Goal: Complete application form: Complete application form

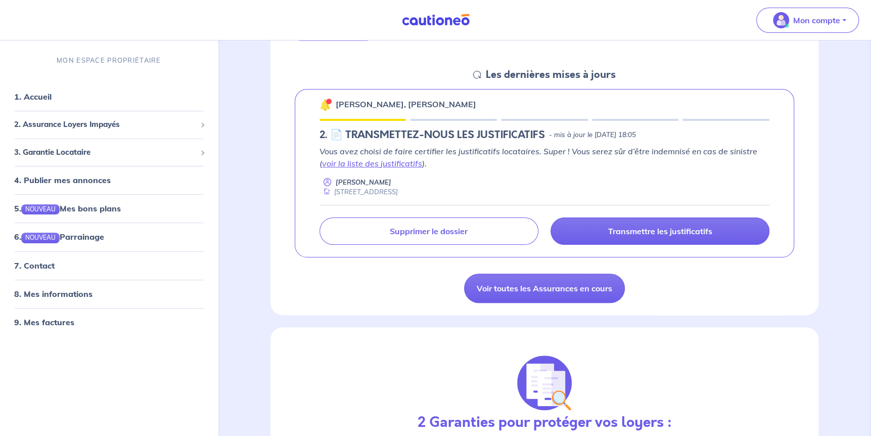
scroll to position [152, 0]
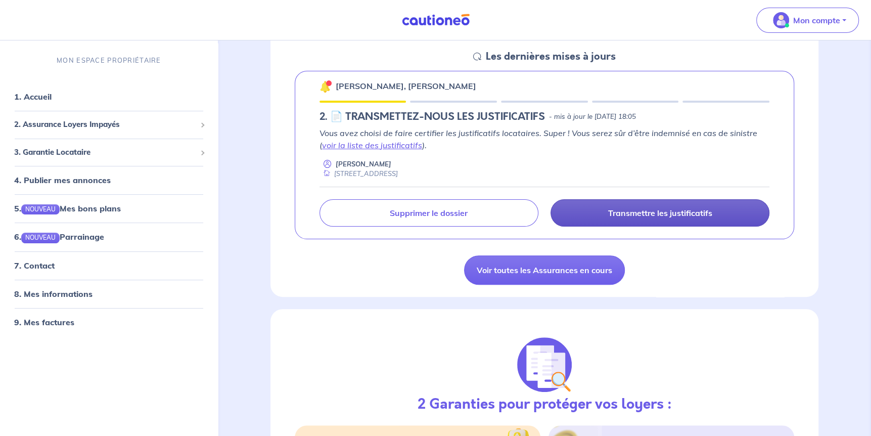
click at [646, 220] on link "Transmettre les justificatifs" at bounding box center [660, 212] width 219 height 27
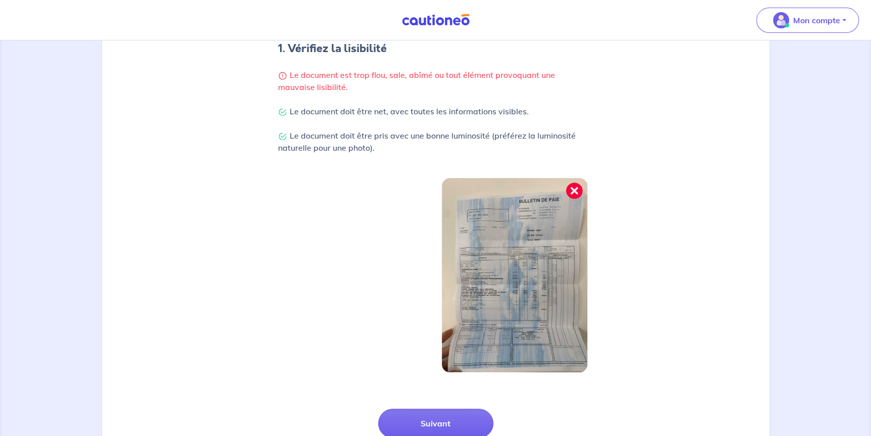
scroll to position [288, 0]
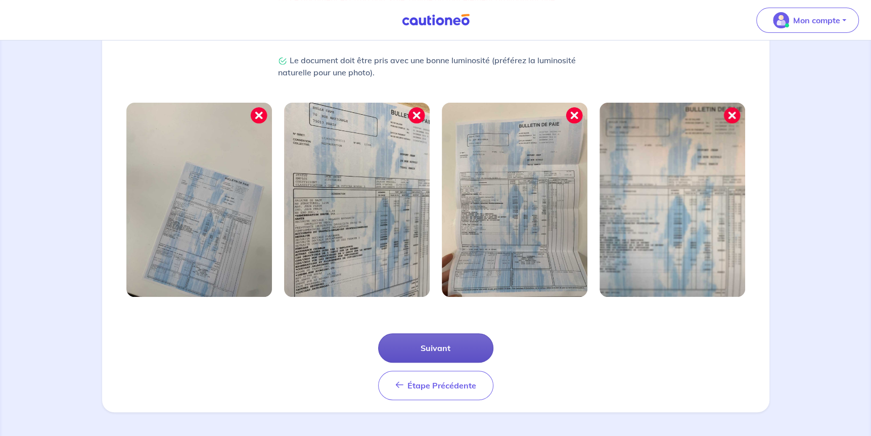
click at [448, 342] on button "Suivant" at bounding box center [435, 347] width 115 height 29
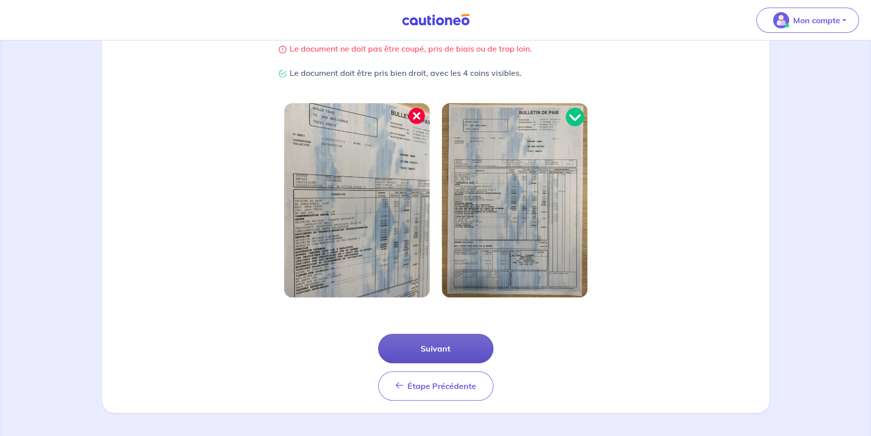
scroll to position [239, 0]
click at [447, 348] on button "Suivant" at bounding box center [435, 347] width 115 height 29
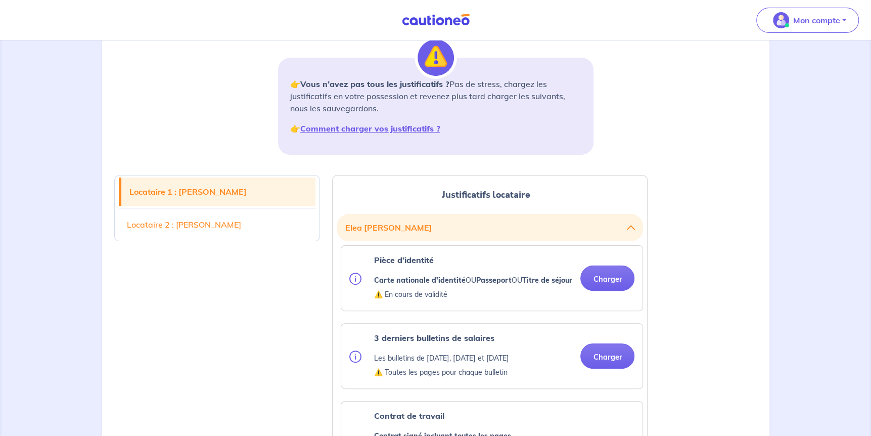
scroll to position [152, 0]
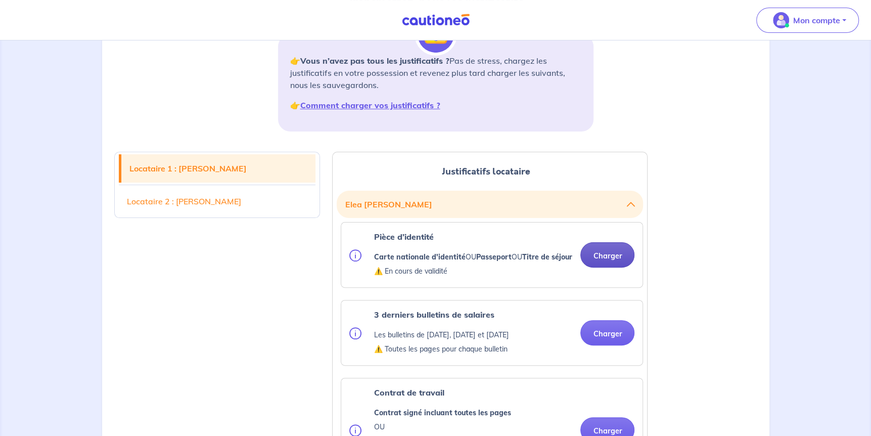
click at [598, 259] on button "Charger" at bounding box center [607, 254] width 54 height 25
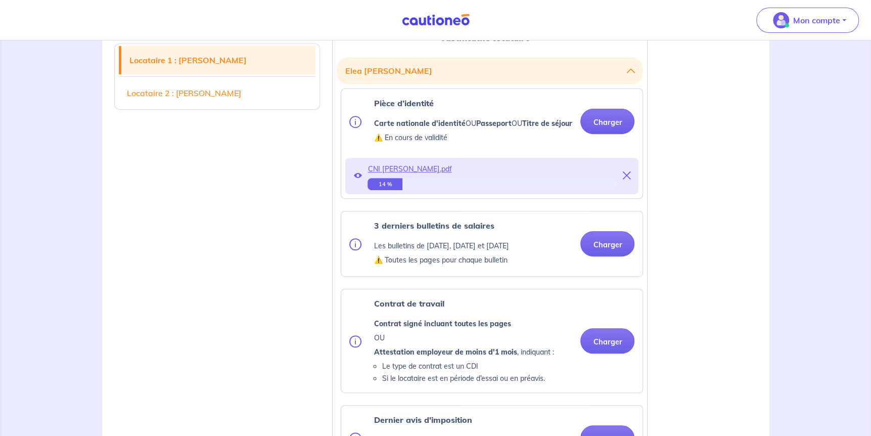
scroll to position [303, 0]
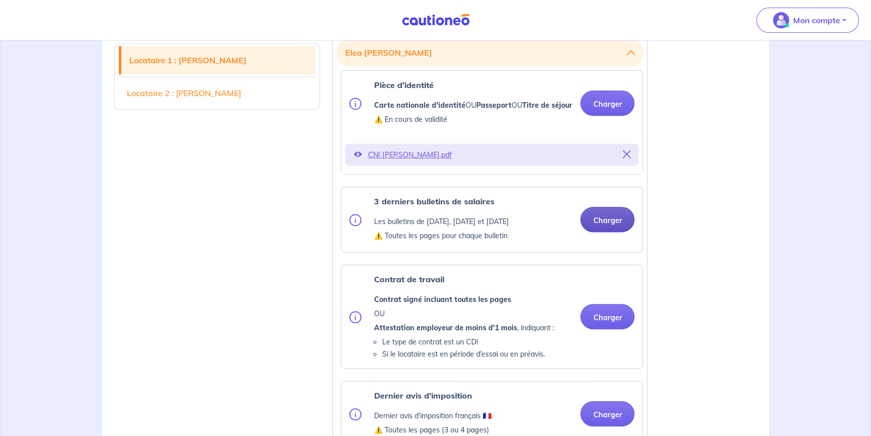
click at [591, 232] on button "Charger" at bounding box center [607, 219] width 54 height 25
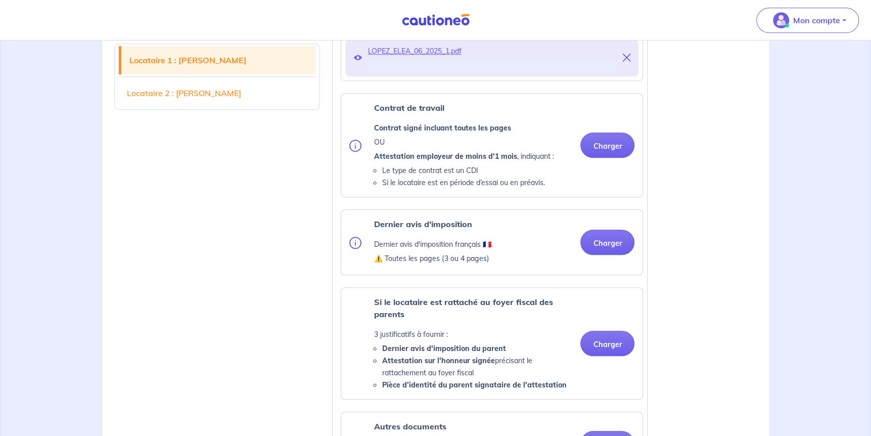
scroll to position [607, 0]
click at [591, 161] on div "Contrat de travail Contrat signé incluant toutes les pages OU Attestation emplo…" at bounding box center [491, 146] width 301 height 103
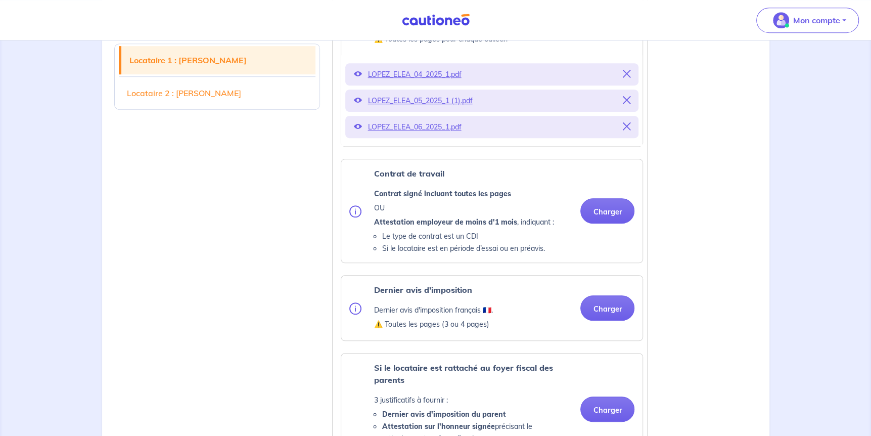
scroll to position [506, 0]
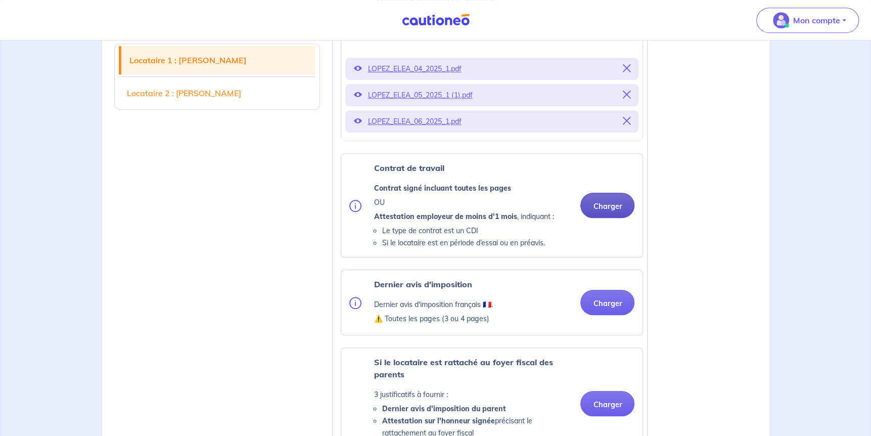
click at [599, 215] on button "Charger" at bounding box center [607, 205] width 54 height 25
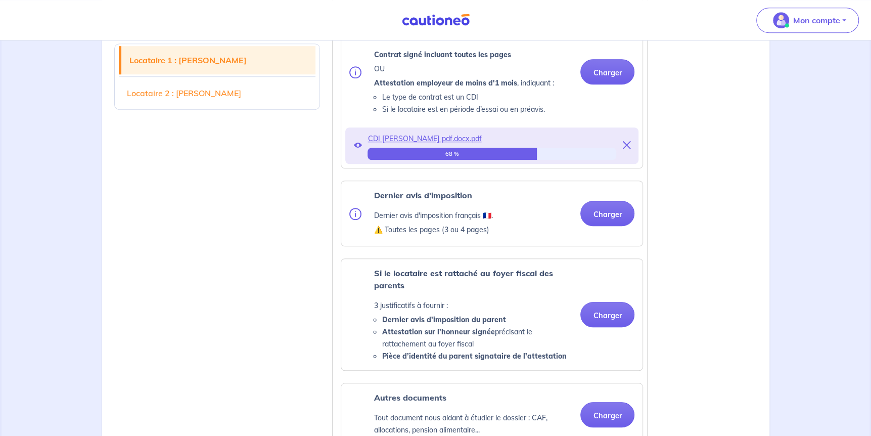
scroll to position [657, 0]
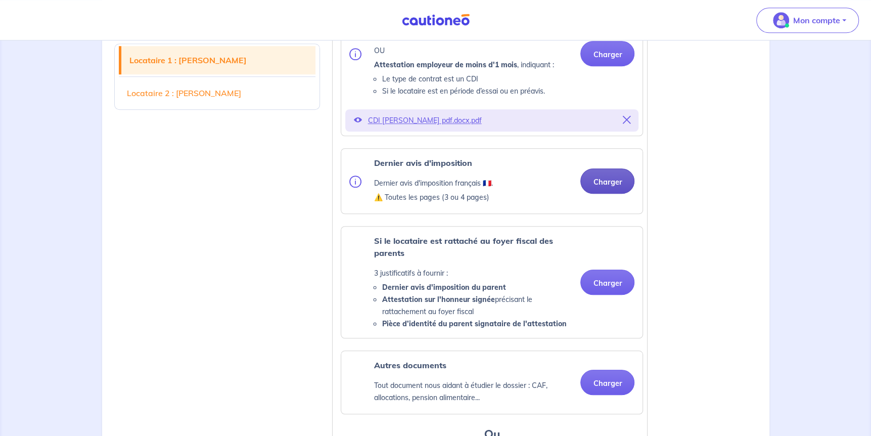
click at [609, 191] on button "Charger" at bounding box center [607, 180] width 54 height 25
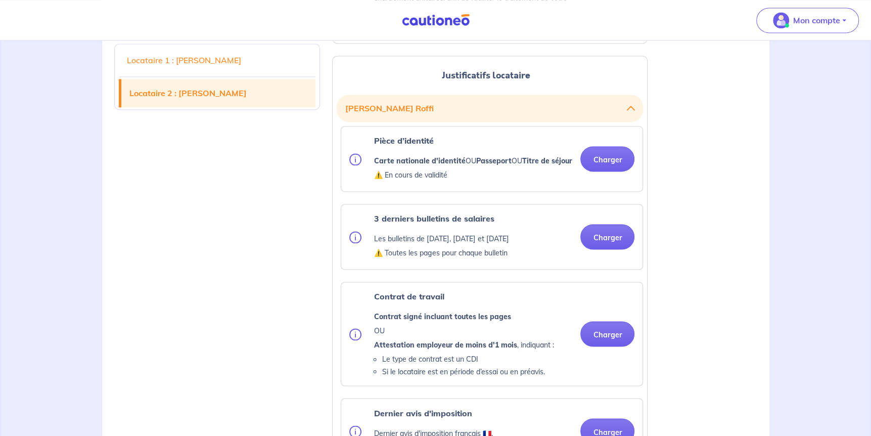
scroll to position [1264, 0]
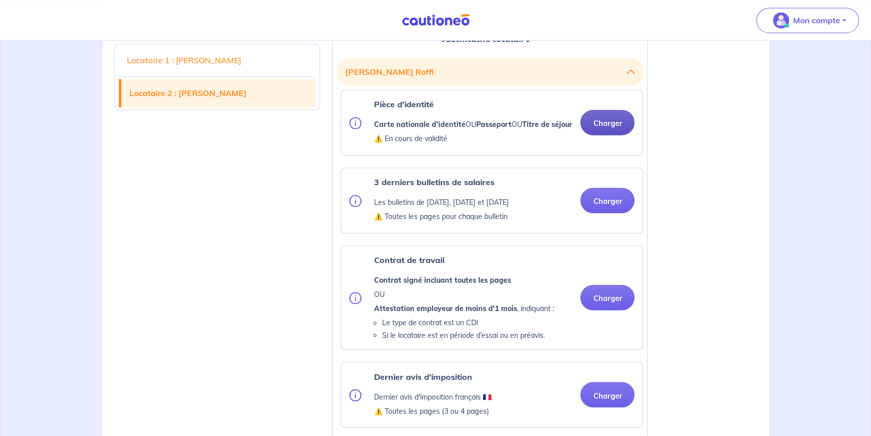
click at [599, 135] on button "Charger" at bounding box center [607, 122] width 54 height 25
click at [600, 135] on button "Charger" at bounding box center [607, 122] width 54 height 25
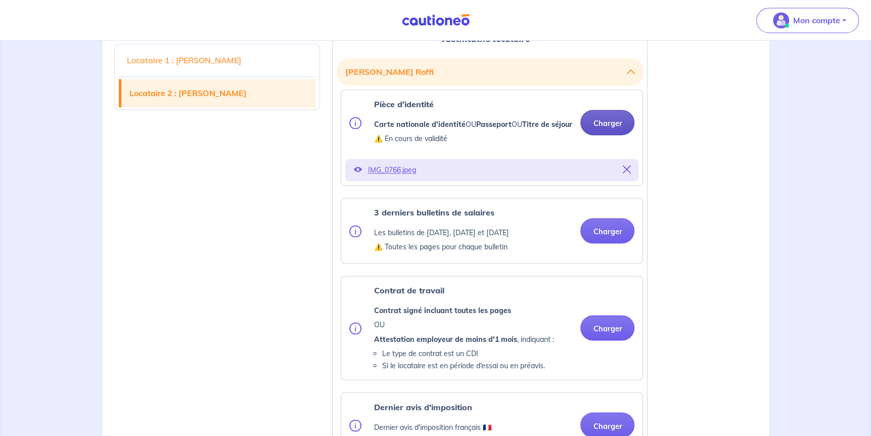
click at [596, 135] on button "Charger" at bounding box center [607, 122] width 54 height 25
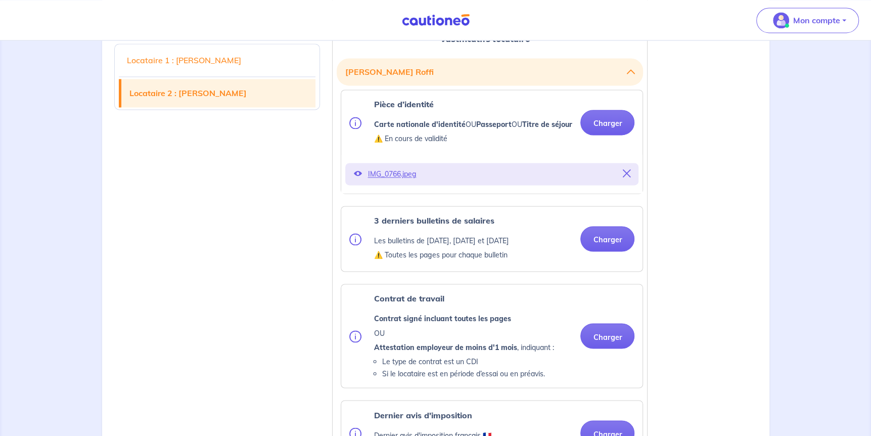
click at [354, 177] on icon at bounding box center [357, 173] width 8 height 8
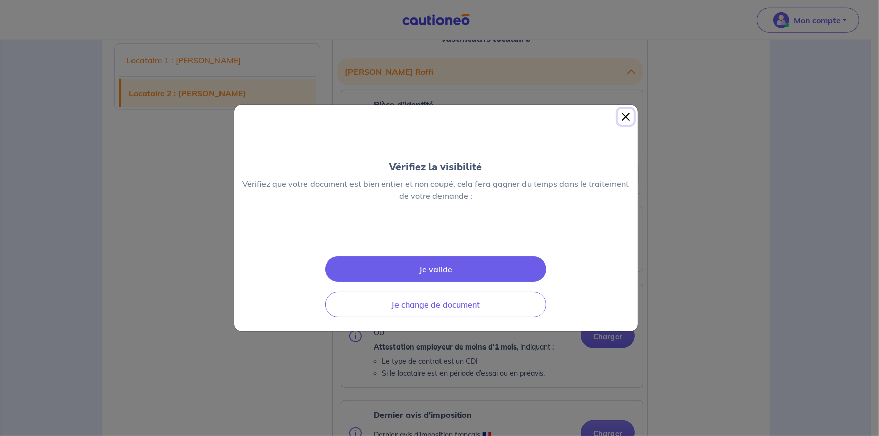
click at [625, 109] on button "Close" at bounding box center [625, 117] width 16 height 16
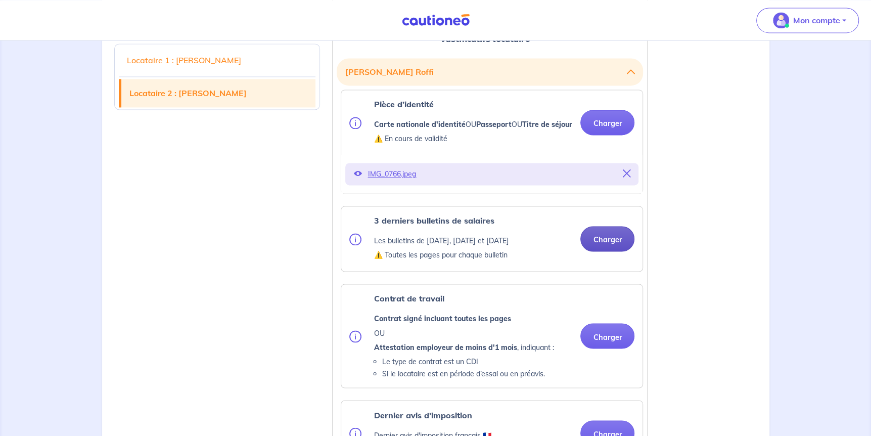
click at [618, 251] on button "Charger" at bounding box center [607, 238] width 54 height 25
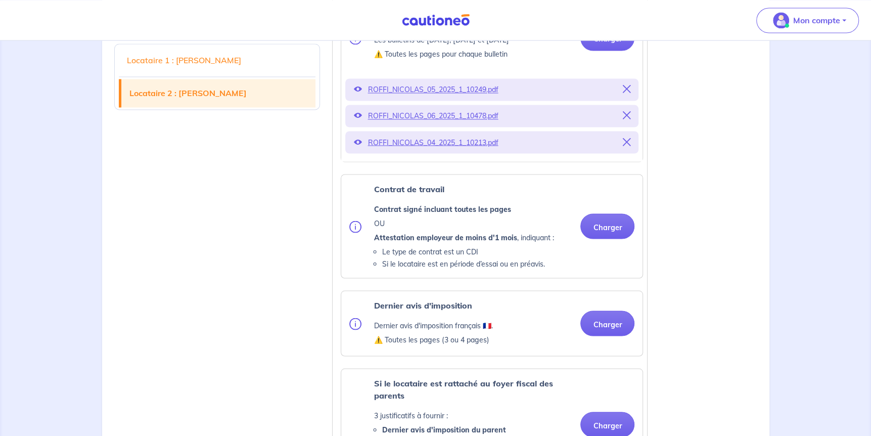
scroll to position [1466, 0]
click at [611, 237] on button "Charger" at bounding box center [607, 224] width 54 height 25
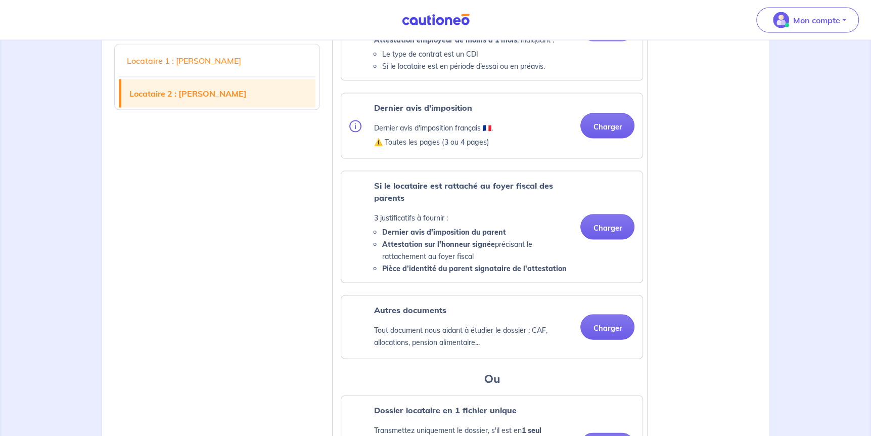
scroll to position [1618, 0]
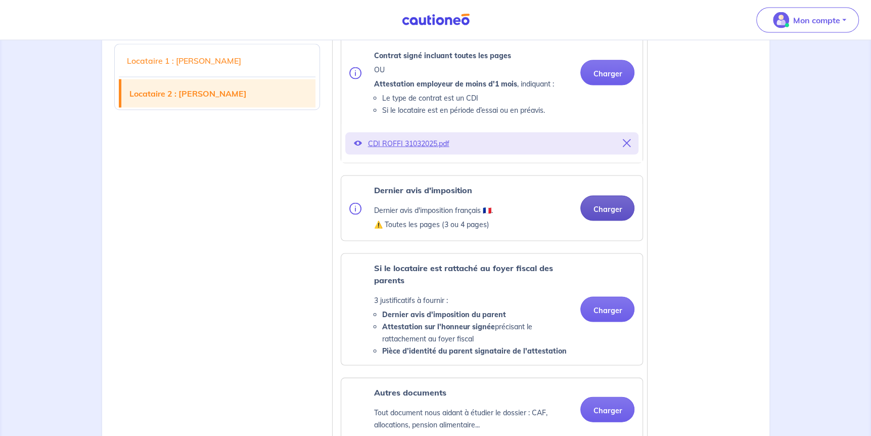
click at [625, 221] on button "Charger" at bounding box center [607, 208] width 54 height 25
click at [599, 221] on button "Charger" at bounding box center [607, 208] width 54 height 25
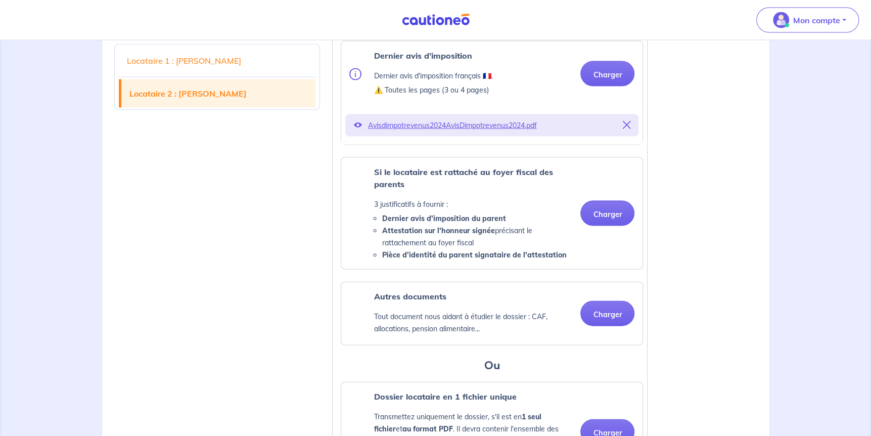
scroll to position [1820, 0]
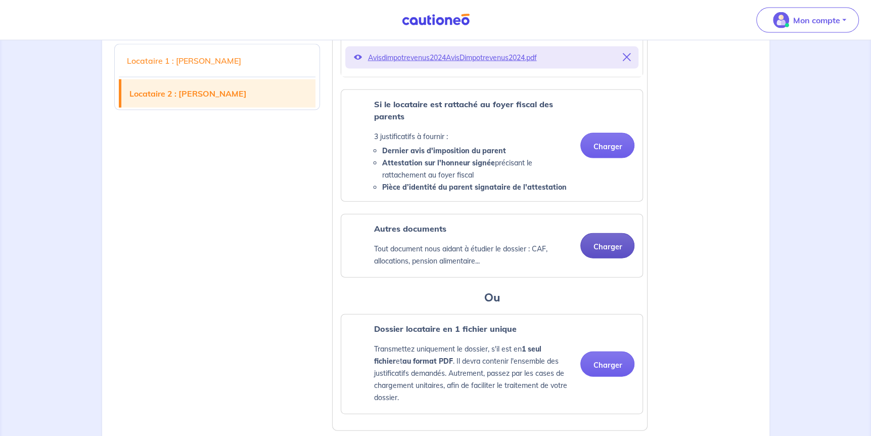
click at [618, 258] on button "Charger" at bounding box center [607, 245] width 54 height 25
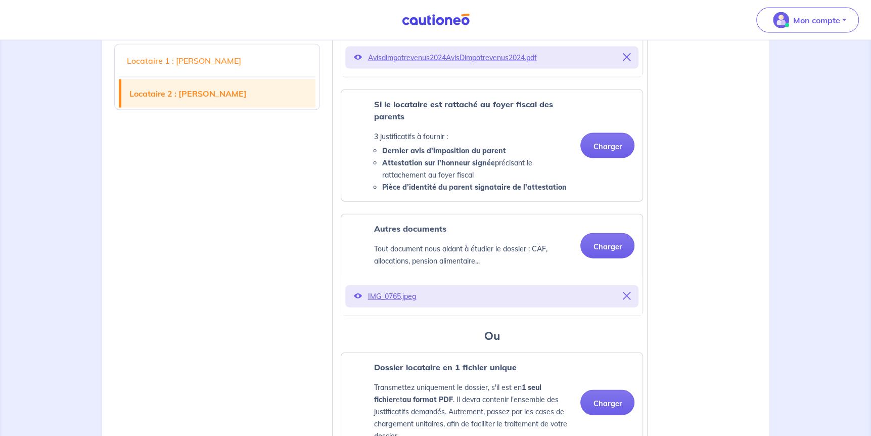
click at [355, 300] on icon at bounding box center [357, 296] width 8 height 8
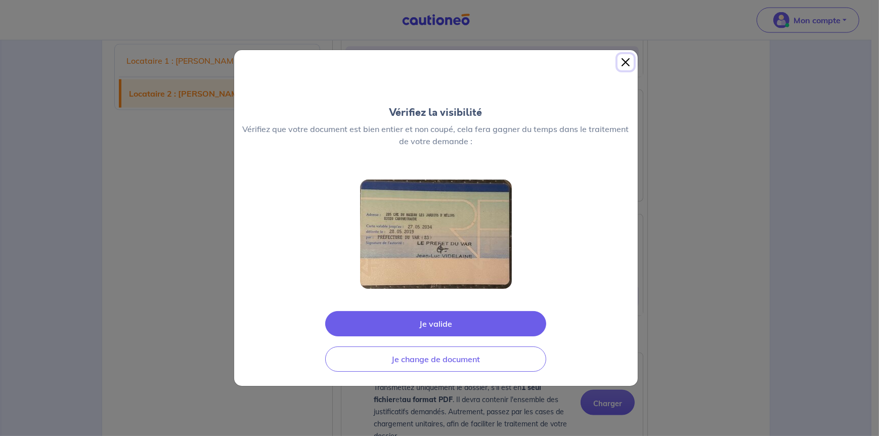
click at [619, 65] on button "Close" at bounding box center [625, 62] width 16 height 16
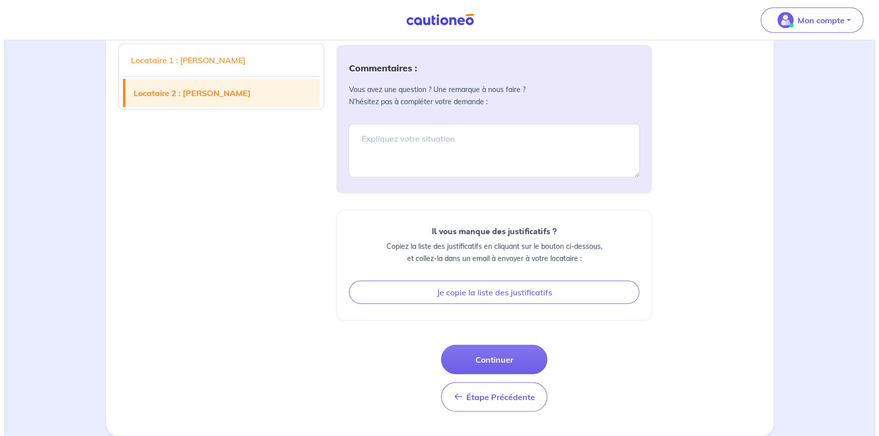
scroll to position [2282, 0]
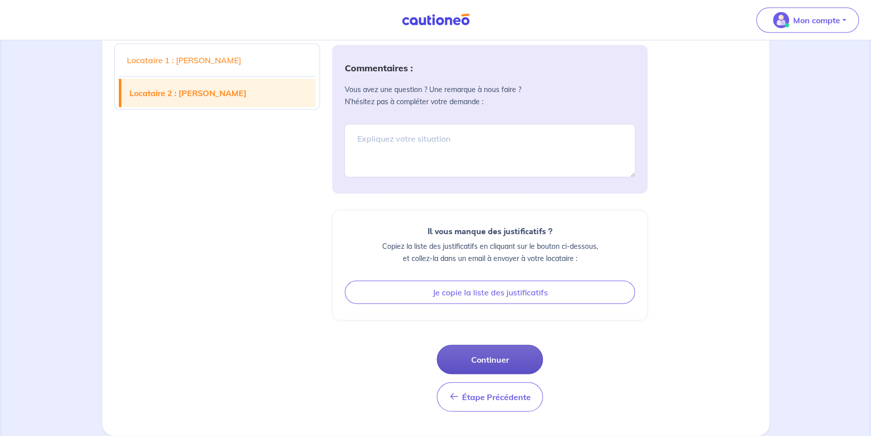
click at [495, 364] on button "Continuer" at bounding box center [490, 359] width 106 height 29
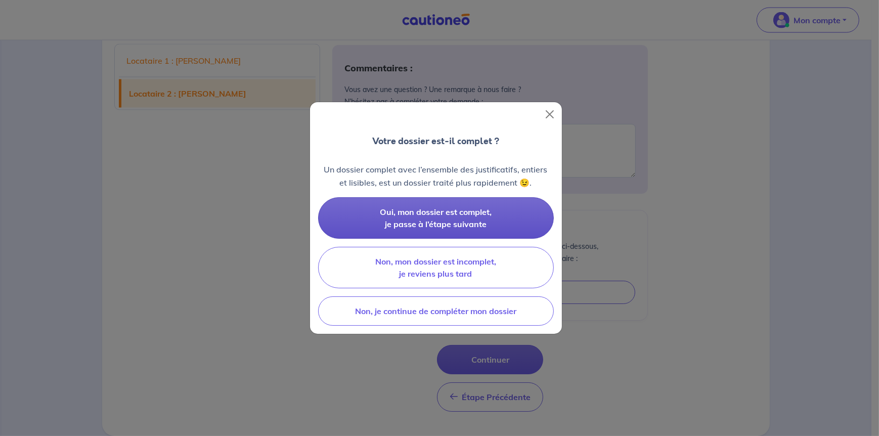
click at [436, 225] on span "Oui, mon dossier est complet, je passe à l’étape suivante" at bounding box center [436, 218] width 112 height 22
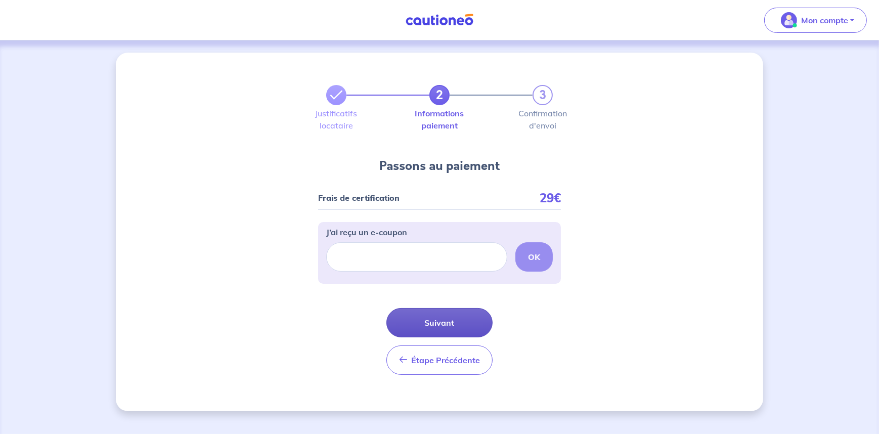
click at [469, 317] on button "Suivant" at bounding box center [439, 322] width 106 height 29
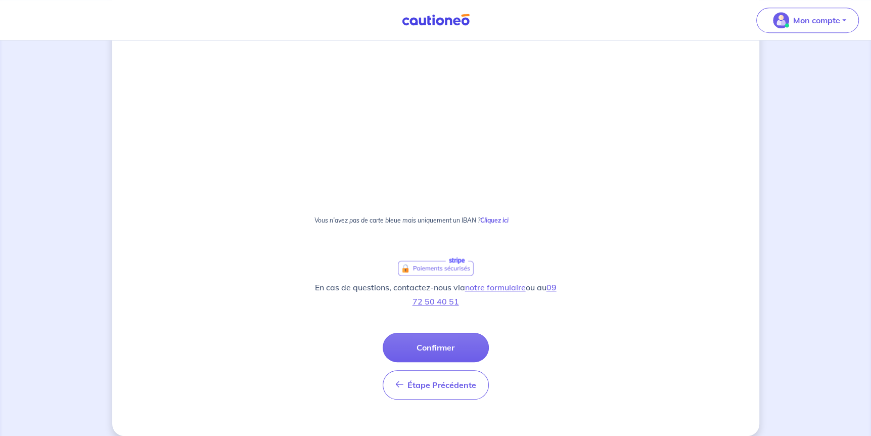
scroll to position [515, 0]
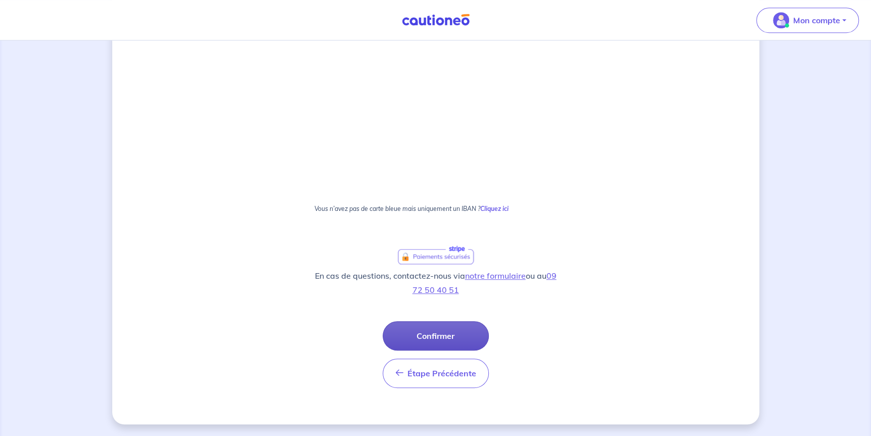
click at [447, 338] on button "Confirmer" at bounding box center [436, 335] width 106 height 29
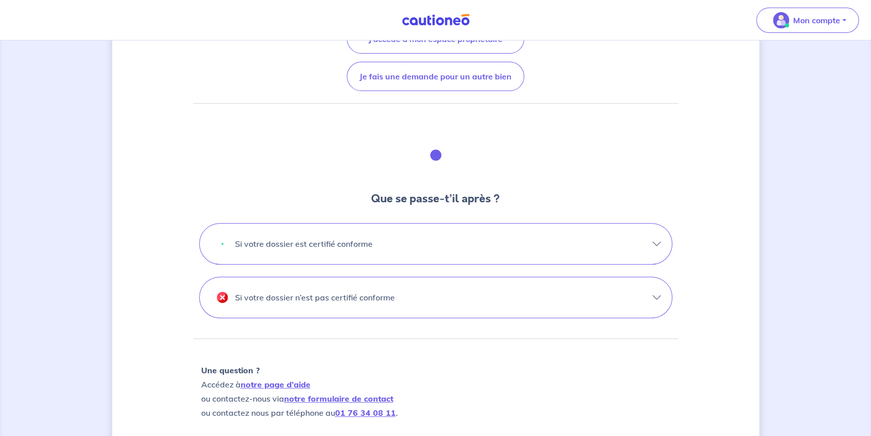
scroll to position [202, 0]
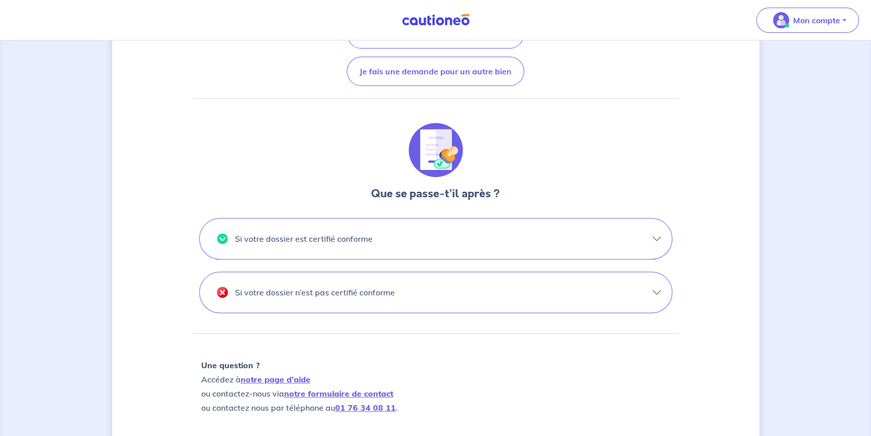
click at [659, 235] on button "Si votre dossier est certifié conforme" at bounding box center [436, 238] width 472 height 40
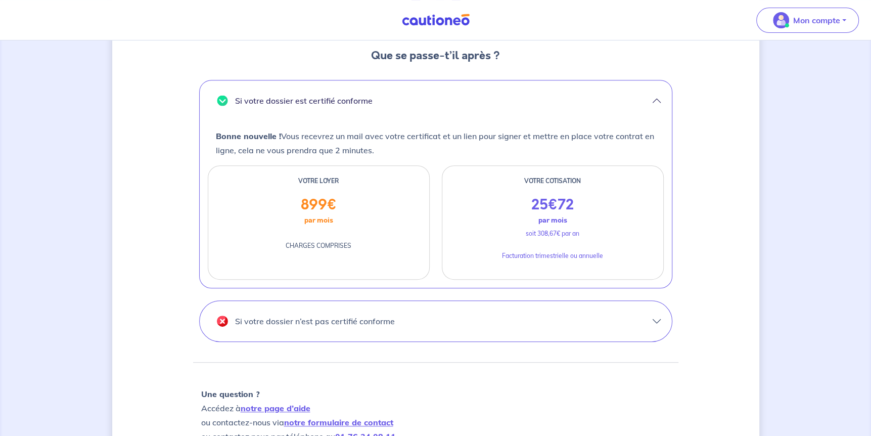
scroll to position [404, 0]
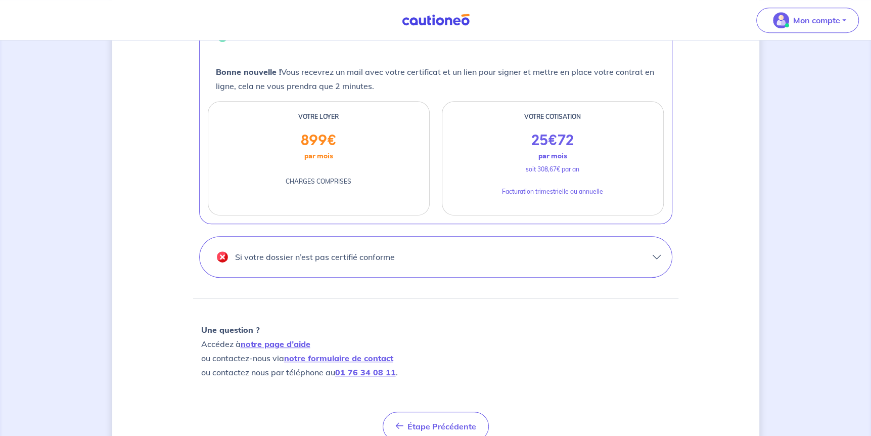
click at [651, 254] on button "Si votre dossier n’est pas certifié conforme" at bounding box center [436, 257] width 472 height 40
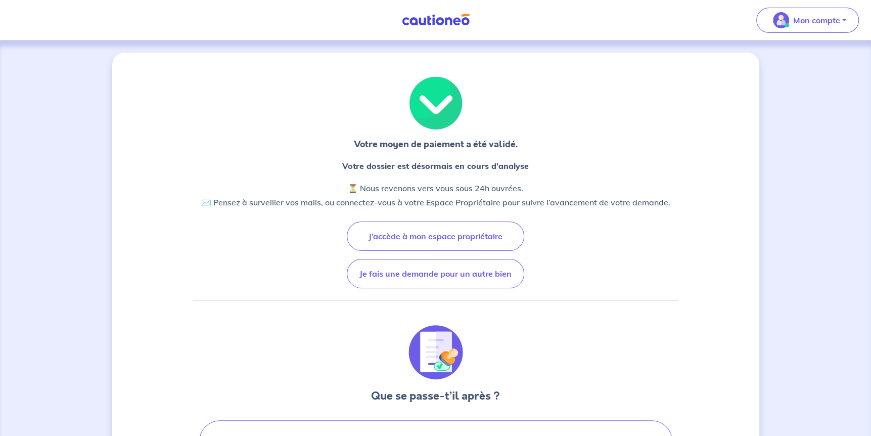
scroll to position [0, 0]
